Goal: Task Accomplishment & Management: Manage account settings

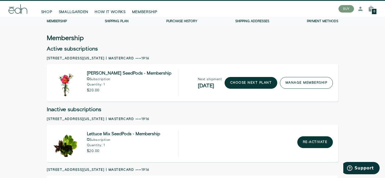
scroll to position [12, 0]
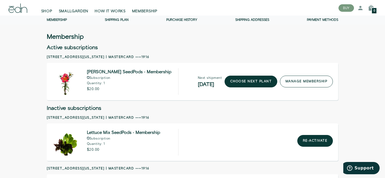
click at [295, 82] on link "manage membership" at bounding box center [306, 82] width 53 height 12
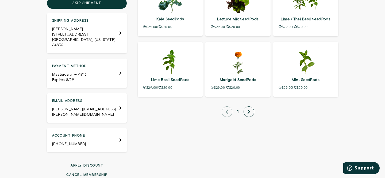
scroll to position [245, 0]
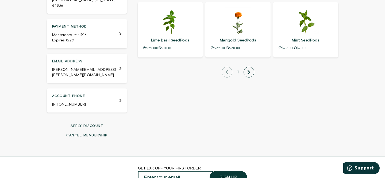
click at [90, 133] on button "Cancel membership" at bounding box center [87, 135] width 80 height 5
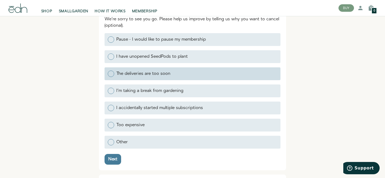
scroll to position [103, 0]
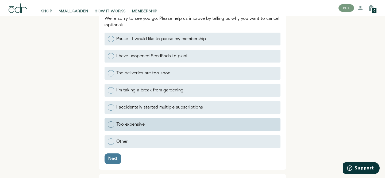
click at [109, 124] on div at bounding box center [111, 125] width 6 height 6
click at [108, 124] on input "Too expensive" at bounding box center [108, 124] width 0 height 0
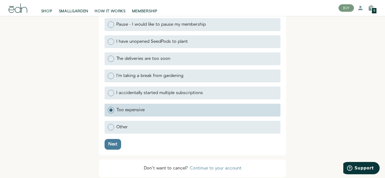
scroll to position [119, 0]
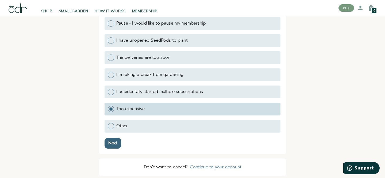
click at [110, 142] on div "Next" at bounding box center [112, 143] width 9 height 4
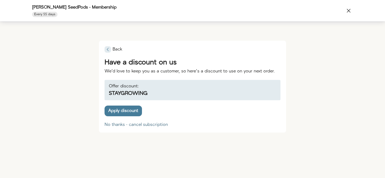
click at [138, 125] on div "No thanks - cancel subscription" at bounding box center [136, 125] width 63 height 4
